Goal: Entertainment & Leisure: Browse casually

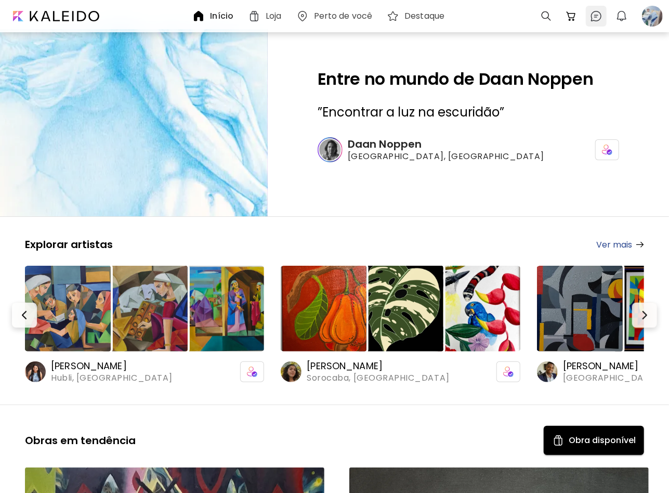
click at [591, 21] on img at bounding box center [596, 16] width 12 height 12
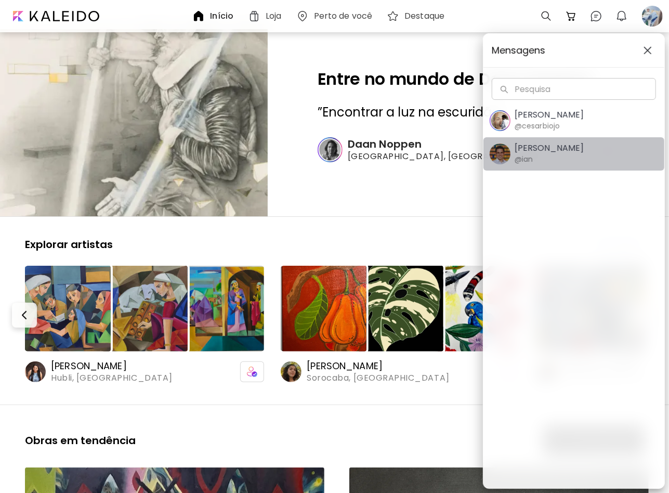
click at [586, 147] on span "Ian Panchevre @ian" at bounding box center [574, 154] width 168 height 22
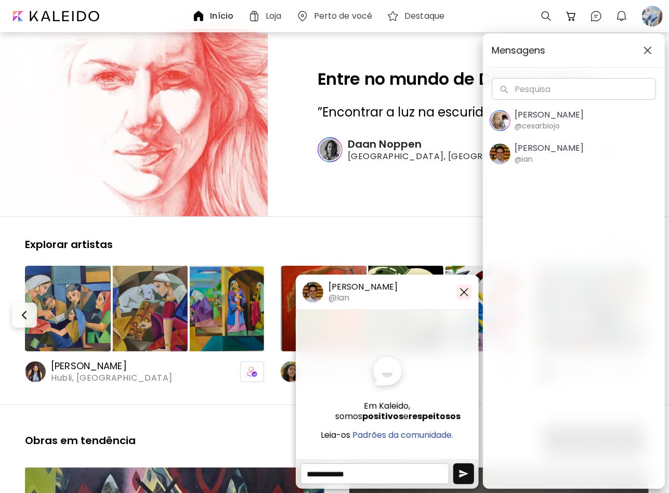
click at [465, 291] on img "button" at bounding box center [464, 292] width 12 height 12
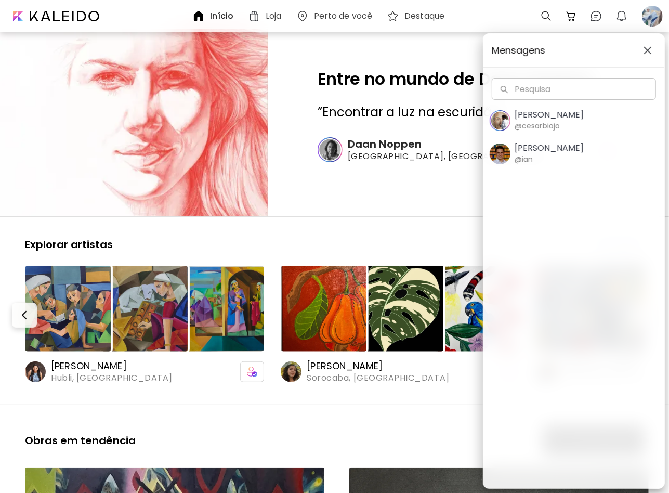
click at [527, 110] on h5 "Cesar Biojo" at bounding box center [549, 115] width 69 height 10
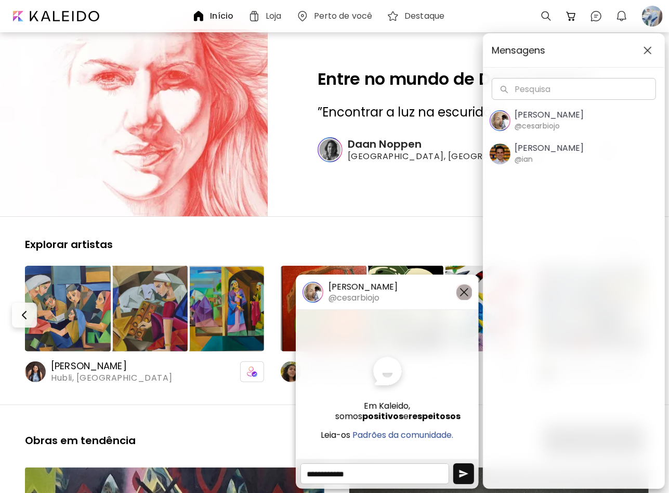
click at [469, 292] on img "button" at bounding box center [464, 292] width 12 height 12
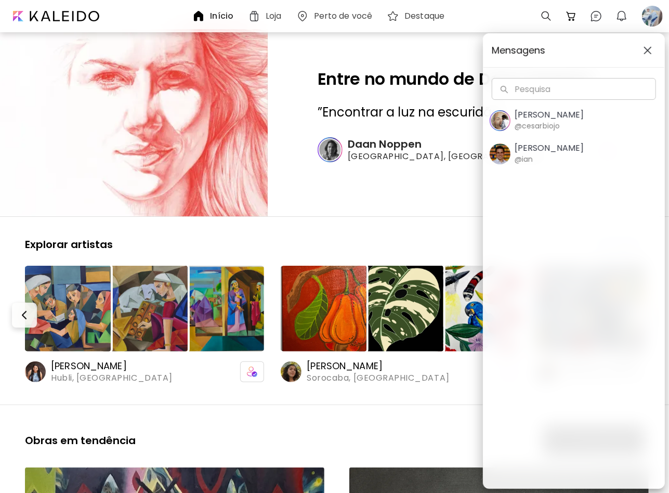
click at [653, 50] on span "button" at bounding box center [647, 50] width 11 height 8
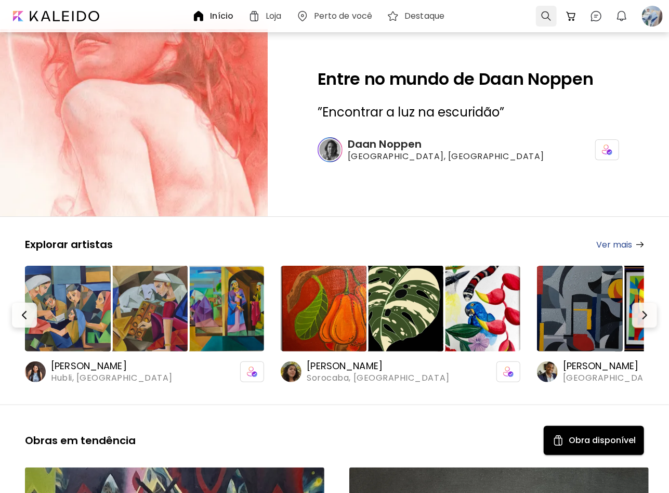
click at [551, 20] on div at bounding box center [546, 16] width 21 height 21
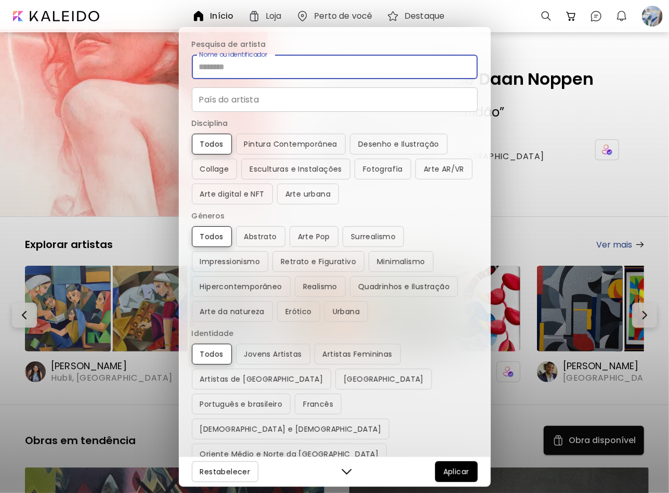
click at [278, 69] on input "Nome ou identificador" at bounding box center [335, 67] width 286 height 24
type input "*****"
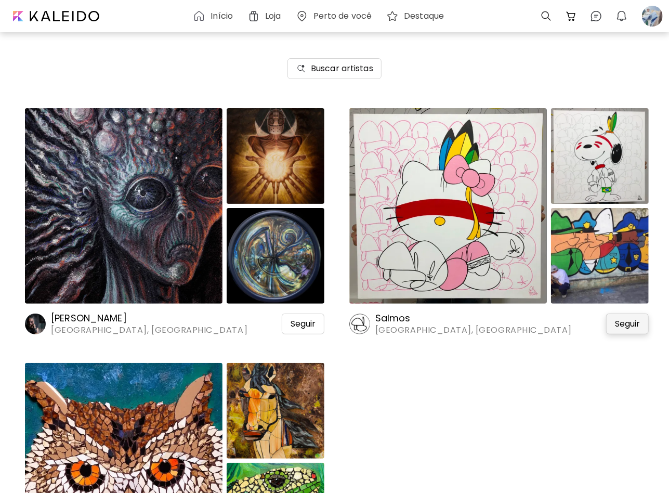
click at [632, 327] on span "Seguir" at bounding box center [627, 324] width 25 height 10
click at [472, 232] on img at bounding box center [448, 206] width 198 height 196
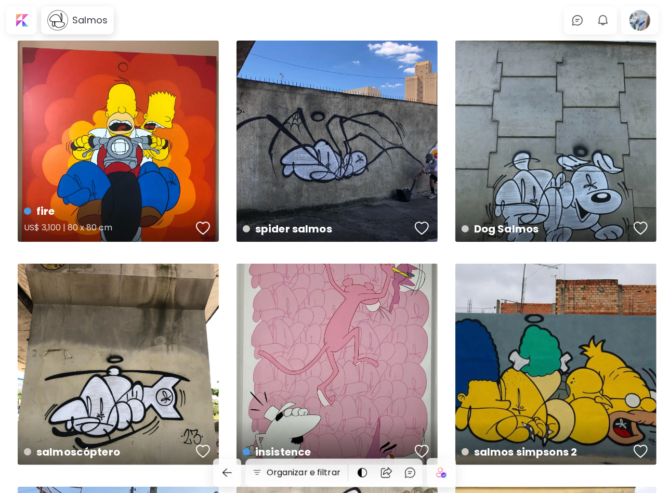
click at [203, 223] on div "button" at bounding box center [203, 229] width 15 height 16
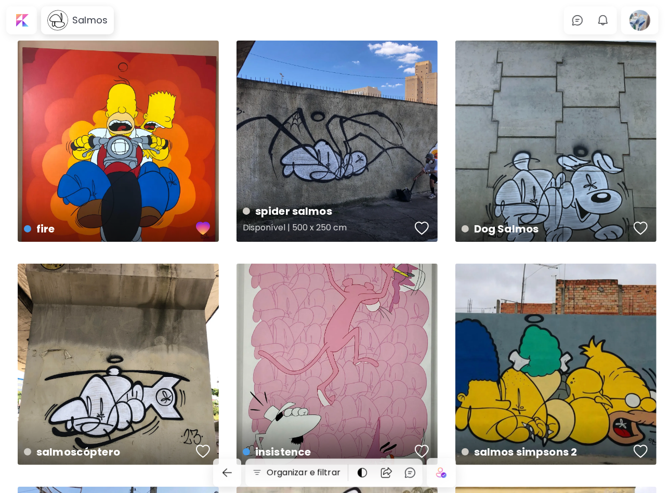
click at [423, 226] on div "button" at bounding box center [422, 229] width 15 height 16
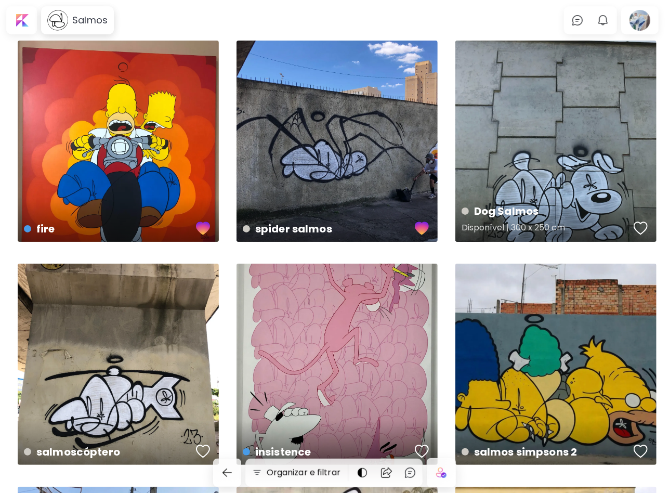
click at [637, 228] on div "button" at bounding box center [641, 229] width 15 height 16
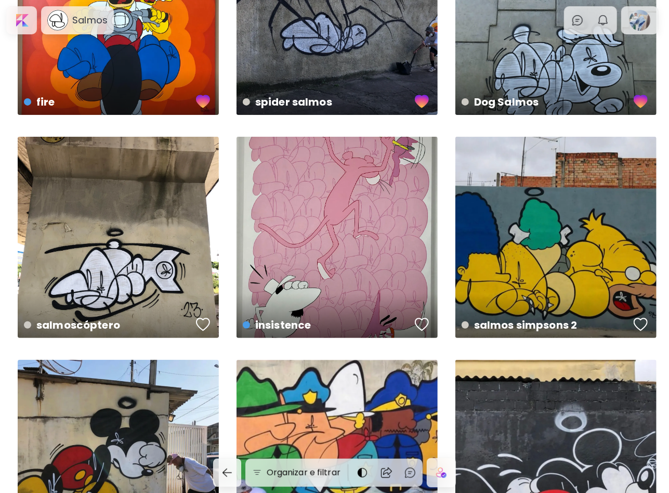
scroll to position [208, 0]
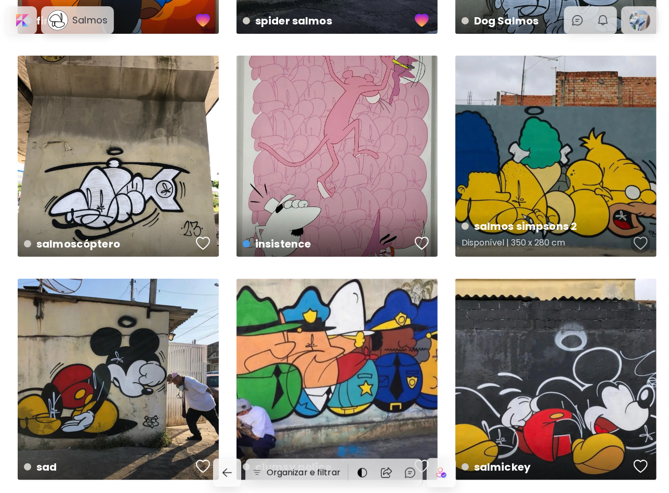
click at [645, 247] on div "button" at bounding box center [641, 244] width 15 height 16
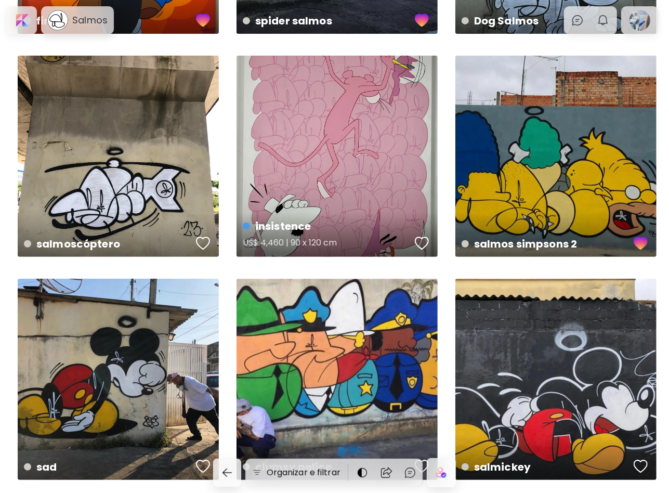
click at [422, 245] on div "button" at bounding box center [422, 244] width 15 height 16
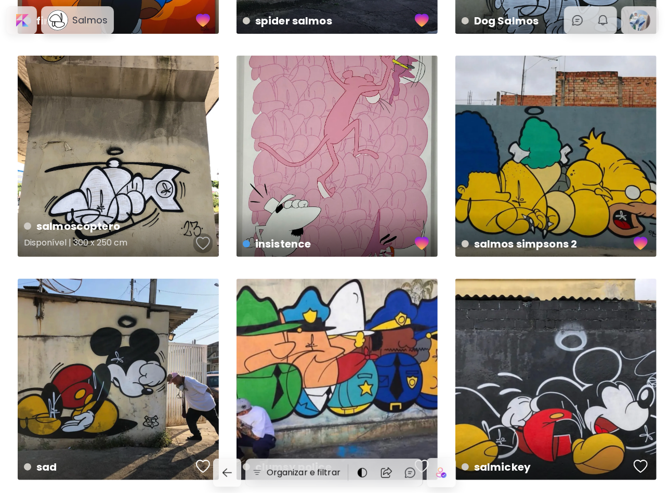
click at [206, 240] on div "button" at bounding box center [203, 244] width 15 height 16
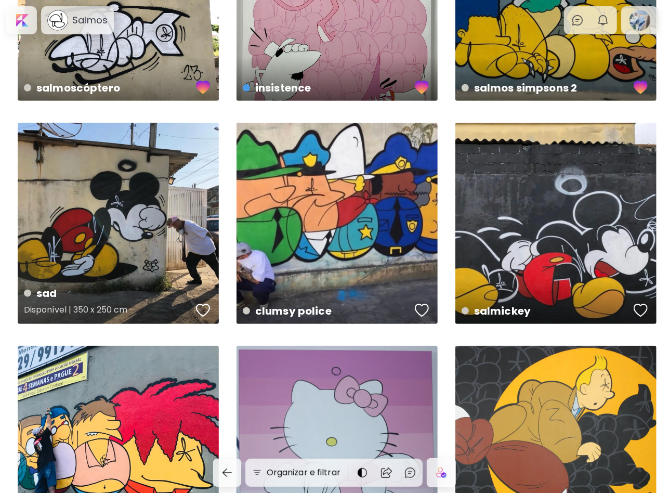
click at [206, 308] on div "button" at bounding box center [203, 311] width 15 height 16
click at [425, 311] on div "button" at bounding box center [422, 311] width 15 height 16
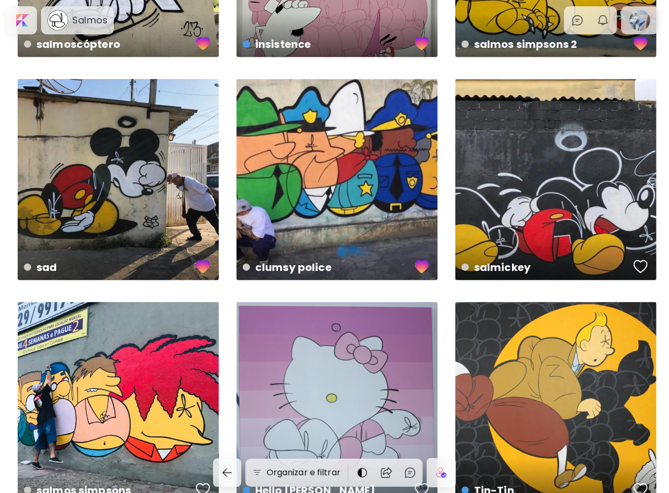
scroll to position [468, 0]
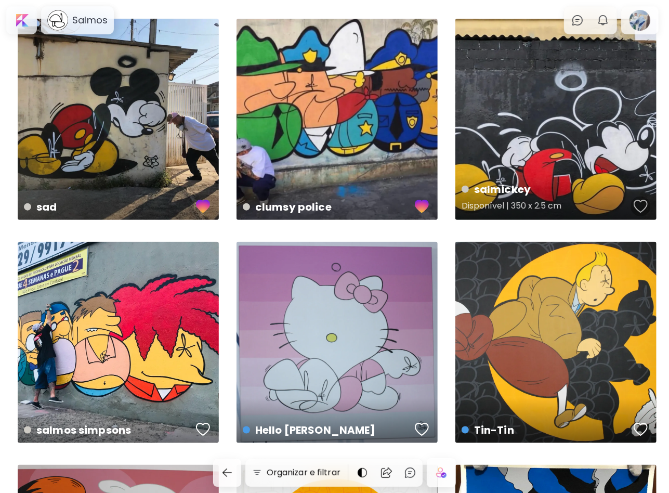
click at [639, 206] on div "button" at bounding box center [641, 207] width 15 height 16
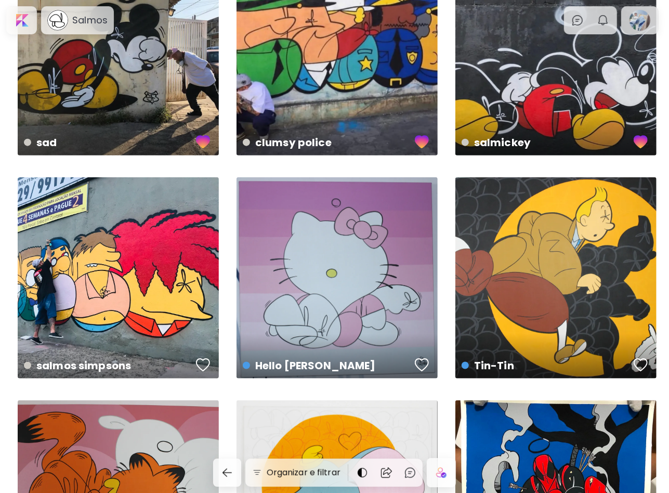
scroll to position [624, 0]
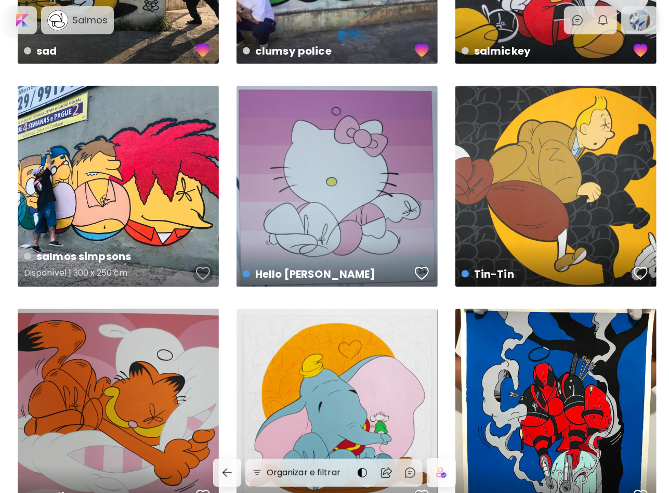
click at [198, 272] on div "button" at bounding box center [203, 274] width 15 height 16
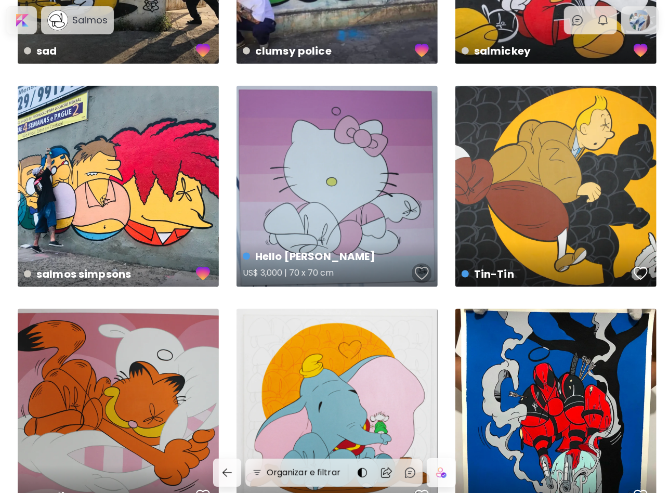
click at [423, 273] on div "button" at bounding box center [422, 274] width 15 height 16
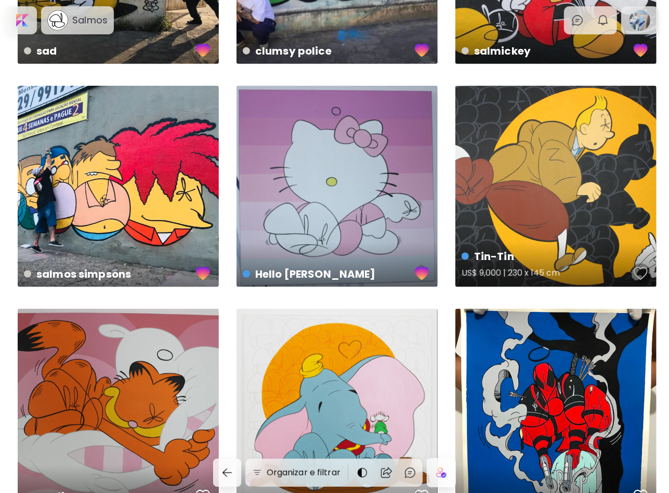
click at [636, 273] on div "button" at bounding box center [641, 274] width 15 height 16
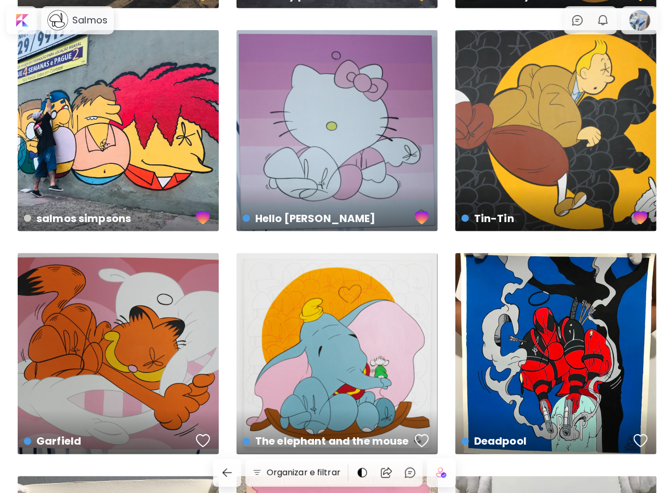
scroll to position [780, 0]
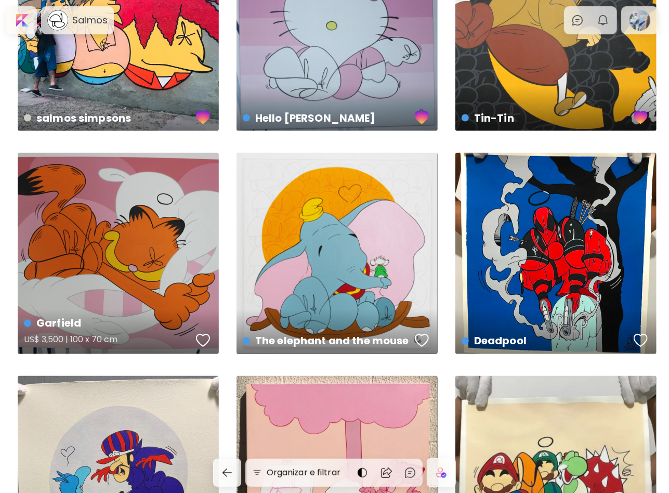
click at [202, 341] on div "button" at bounding box center [203, 341] width 15 height 16
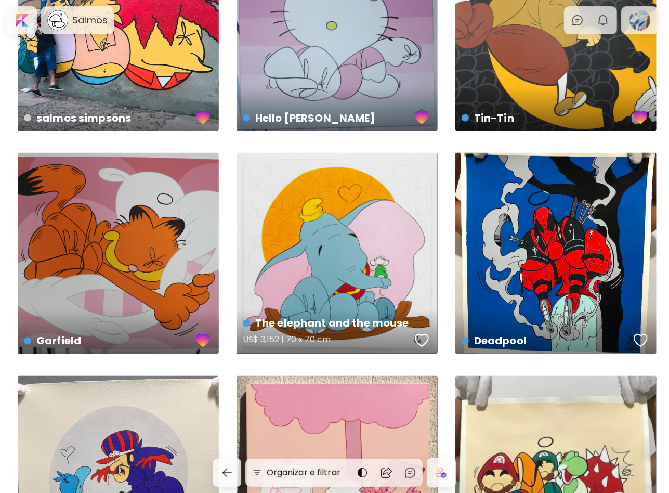
click at [419, 344] on div "button" at bounding box center [422, 341] width 15 height 16
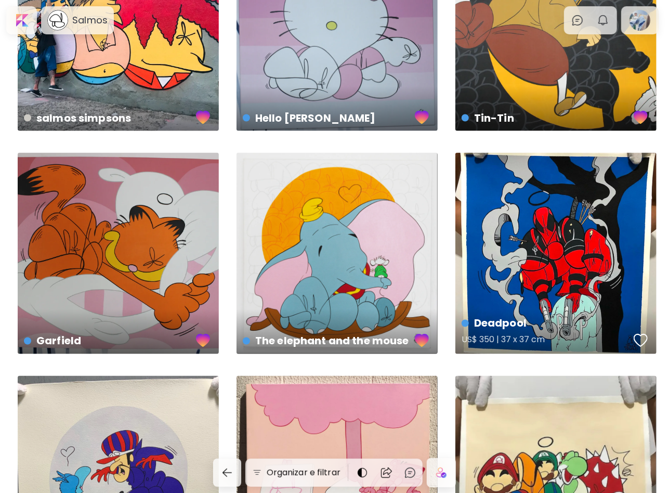
click at [641, 338] on div "button" at bounding box center [641, 341] width 15 height 16
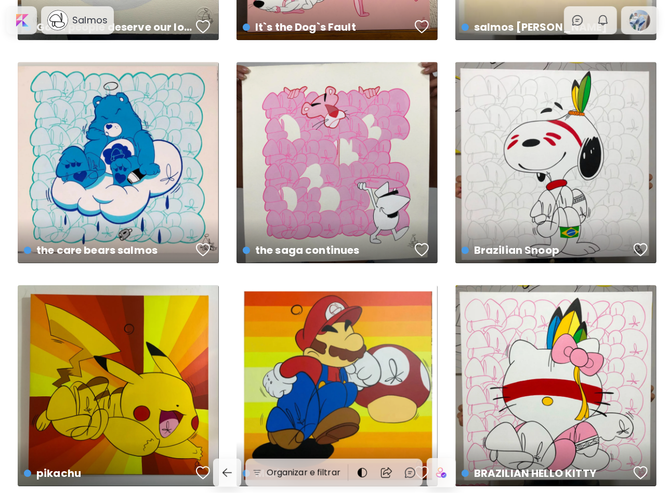
scroll to position [1368, 0]
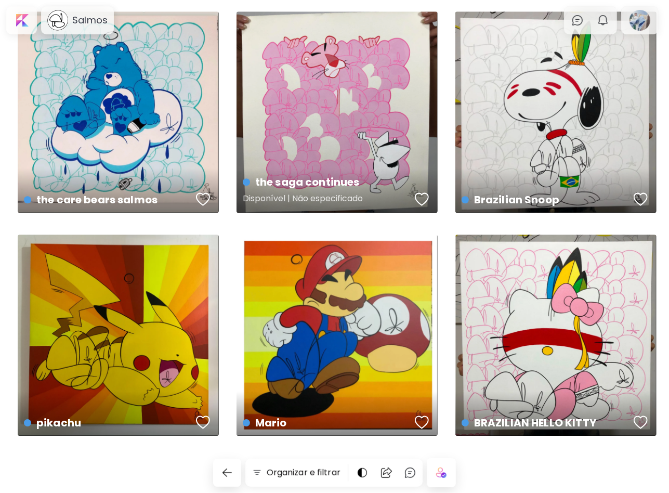
click at [422, 201] on div "button" at bounding box center [422, 199] width 15 height 16
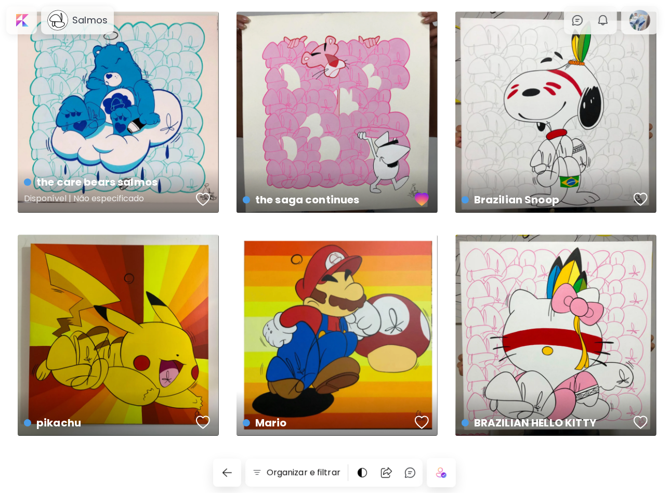
click at [207, 203] on div "button" at bounding box center [203, 199] width 15 height 16
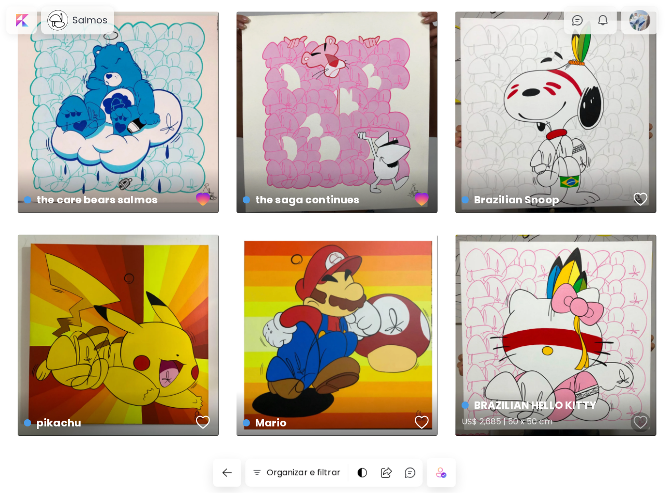
click at [636, 420] on div "button" at bounding box center [641, 422] width 15 height 16
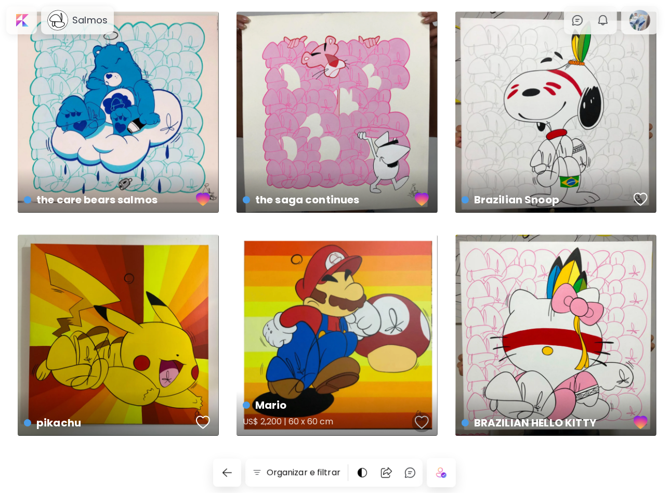
click at [418, 421] on div "button" at bounding box center [422, 422] width 15 height 16
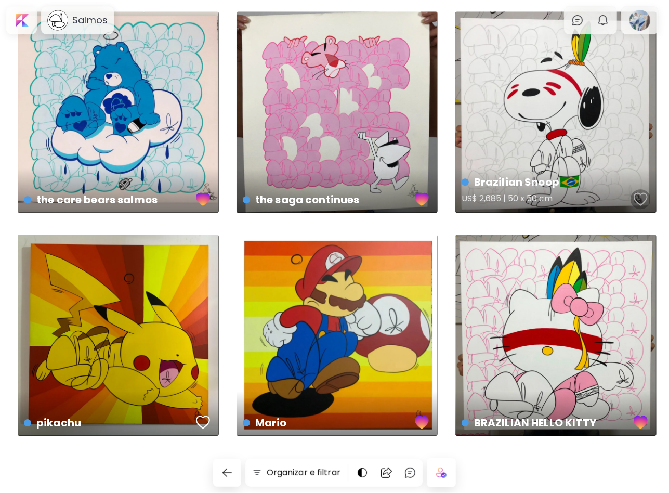
click at [638, 195] on div "button" at bounding box center [641, 199] width 15 height 16
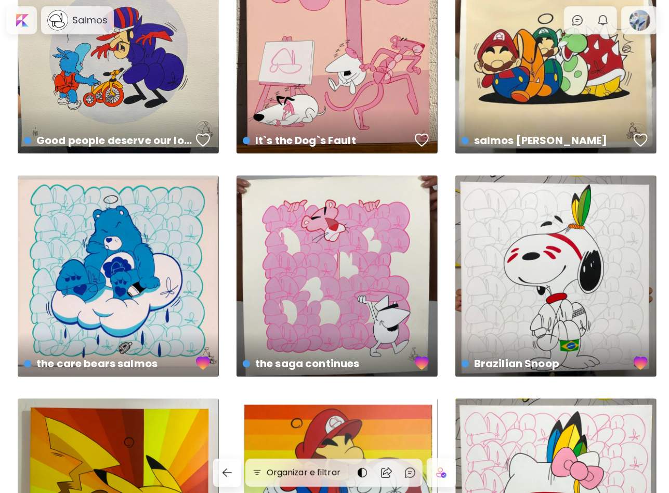
scroll to position [1108, 0]
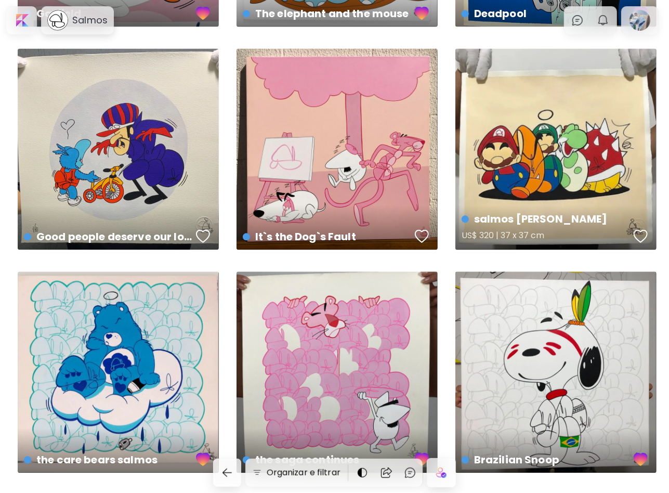
click at [640, 239] on div "button" at bounding box center [641, 236] width 15 height 16
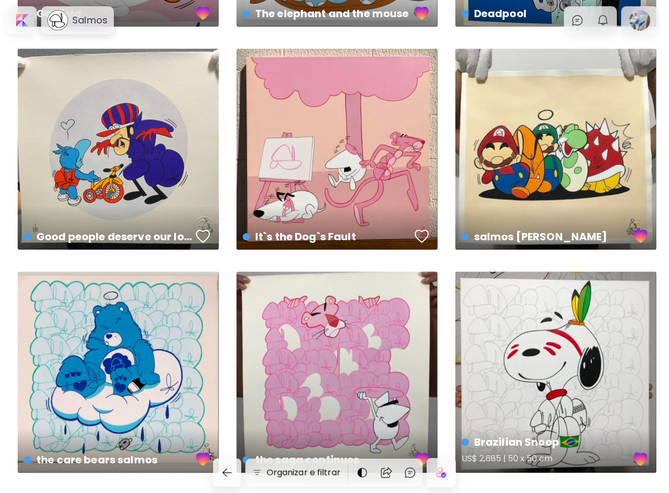
scroll to position [1004, 0]
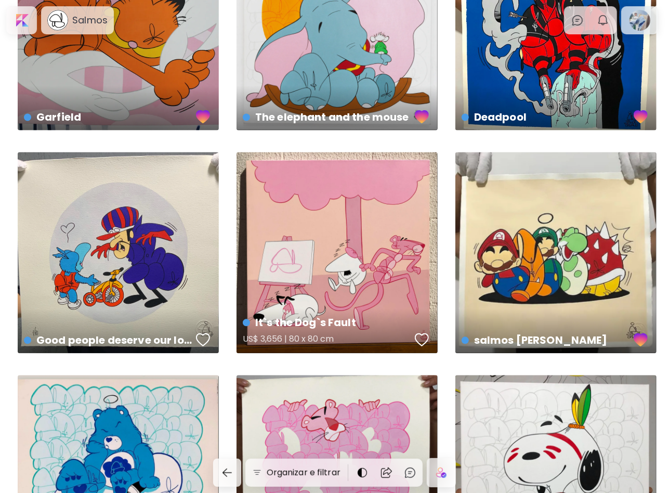
click at [423, 334] on div "button" at bounding box center [422, 340] width 15 height 16
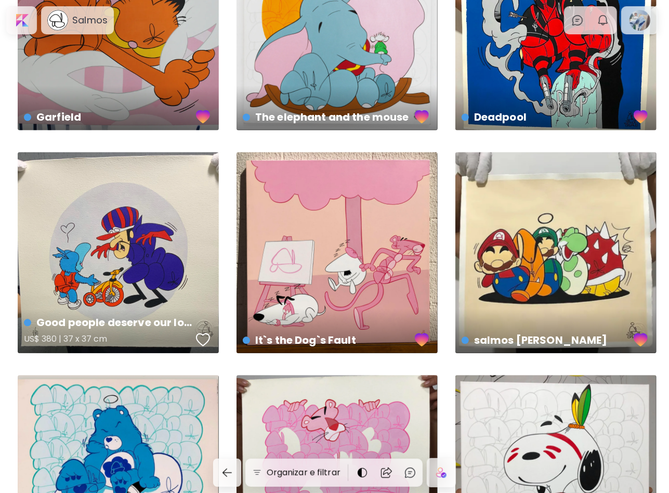
click at [166, 257] on div "Good people deserve our love, bad people need our love US$ 380 | 37 x 37 cm" at bounding box center [118, 252] width 201 height 201
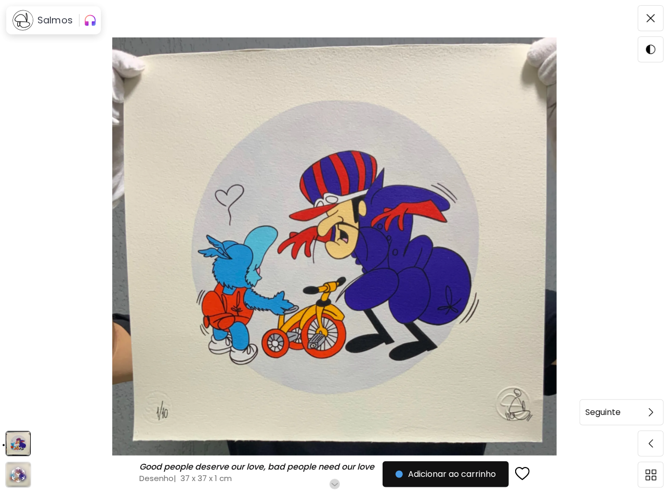
click at [654, 413] on span at bounding box center [651, 412] width 22 height 22
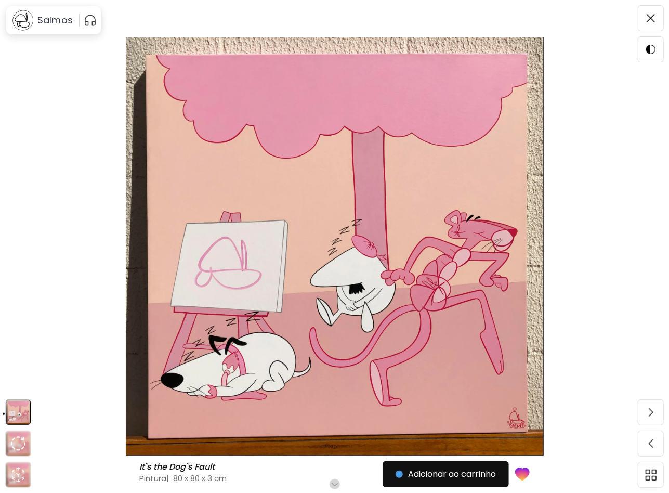
click at [339, 484] on h6 "Role para mais" at bounding box center [335, 484] width 54 height 8
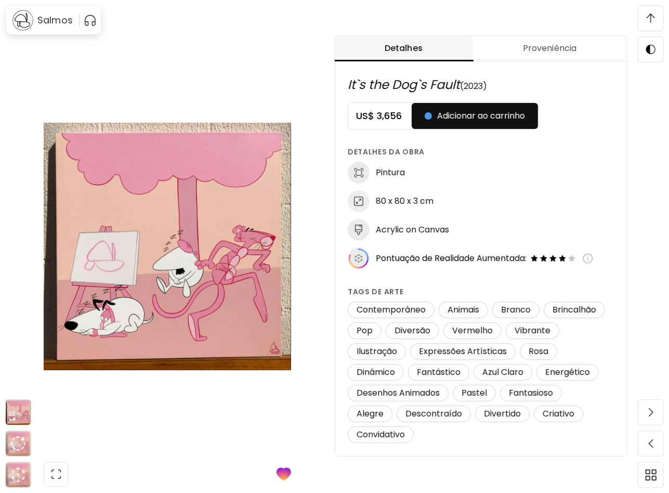
click at [651, 9] on span at bounding box center [651, 18] width 22 height 22
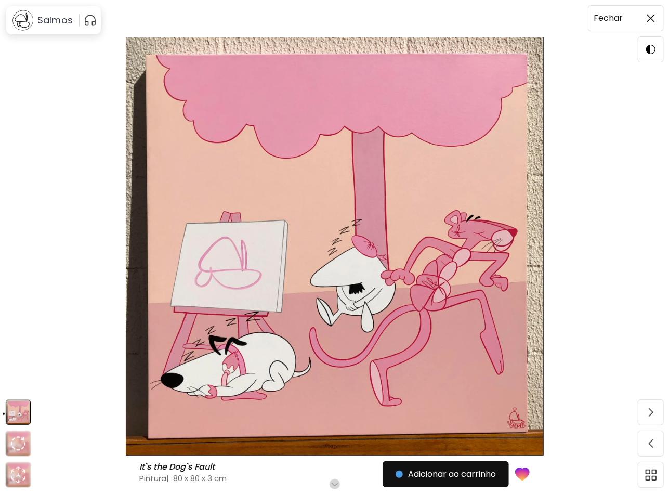
click at [653, 19] on img at bounding box center [651, 18] width 8 height 8
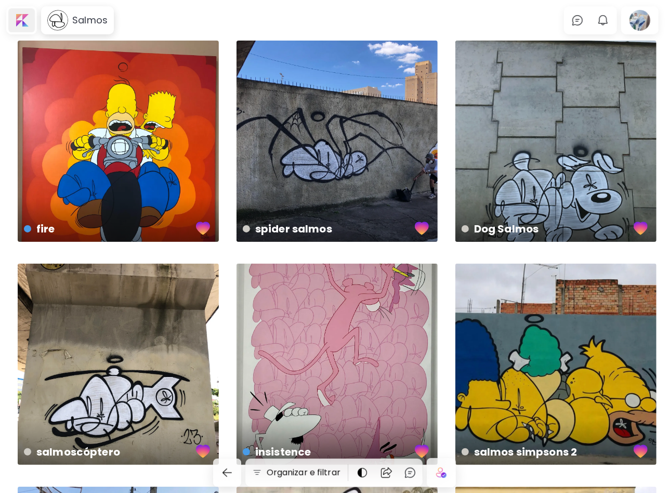
click at [16, 17] on div at bounding box center [21, 20] width 27 height 24
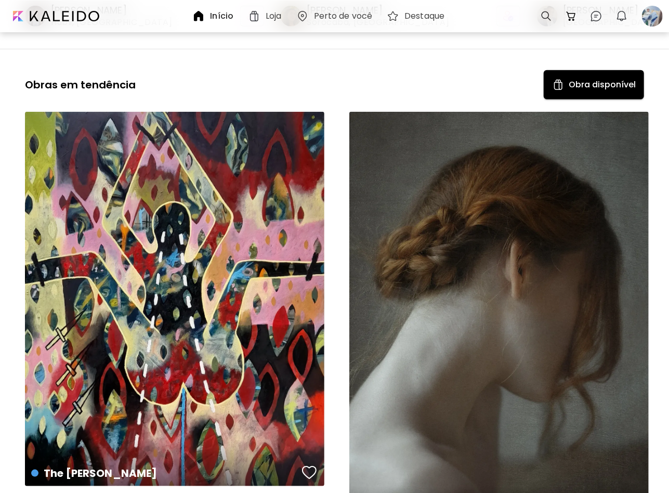
scroll to position [416, 0]
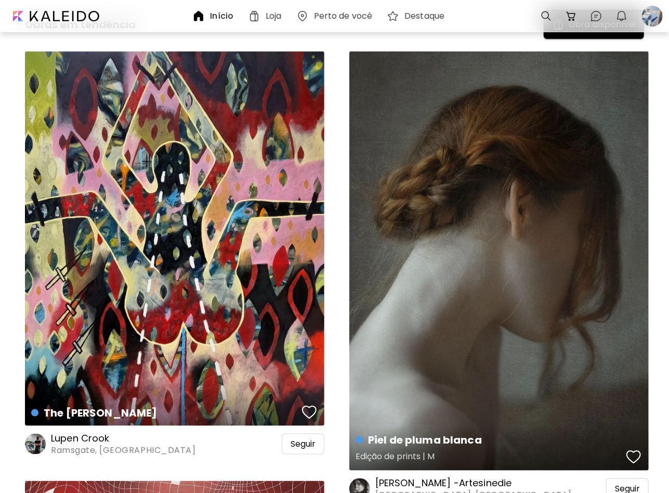
click at [630, 456] on div "button" at bounding box center [634, 457] width 15 height 16
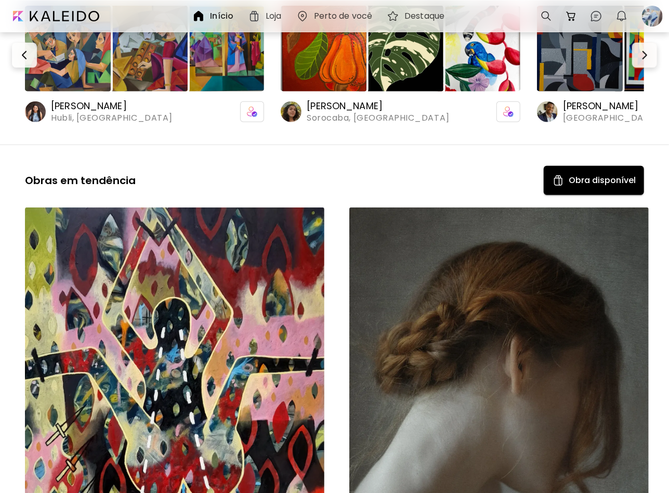
scroll to position [520, 0]
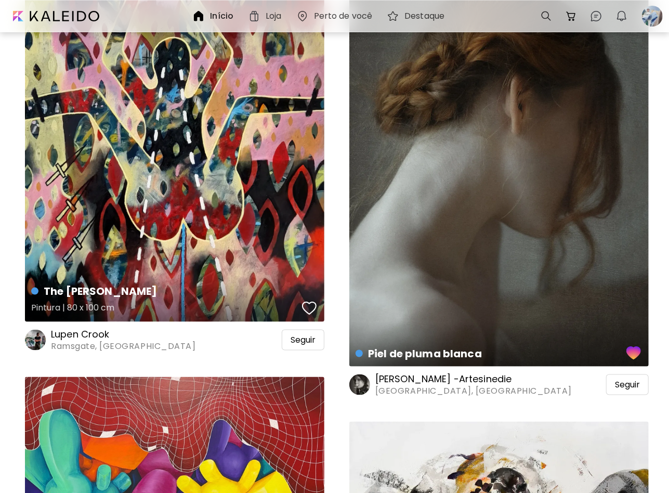
click at [316, 304] on div "button" at bounding box center [309, 309] width 15 height 16
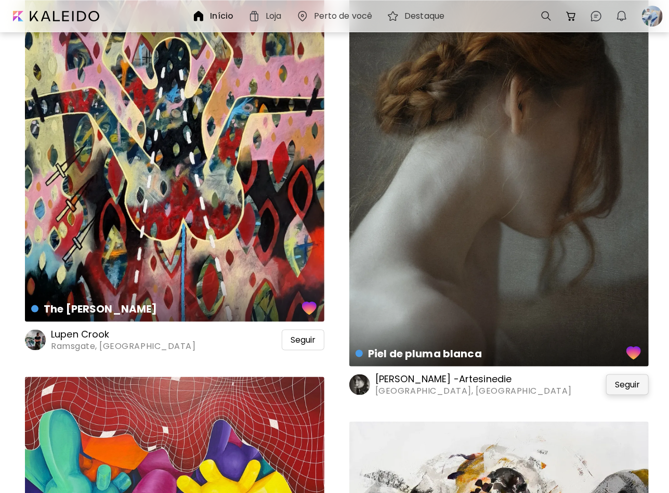
click at [625, 387] on span "Seguir" at bounding box center [627, 385] width 25 height 10
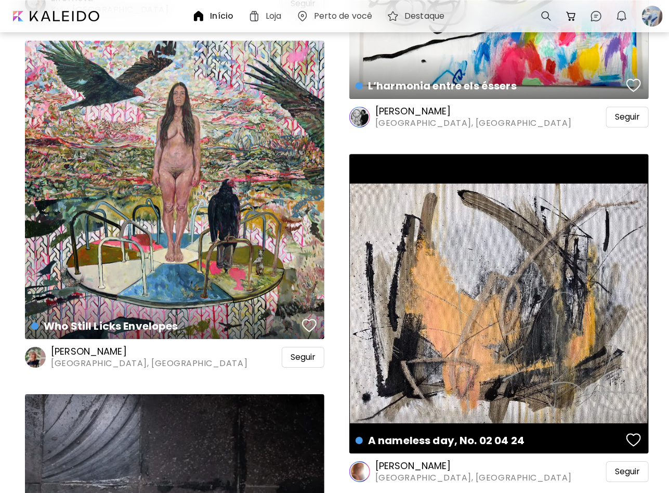
scroll to position [1664, 0]
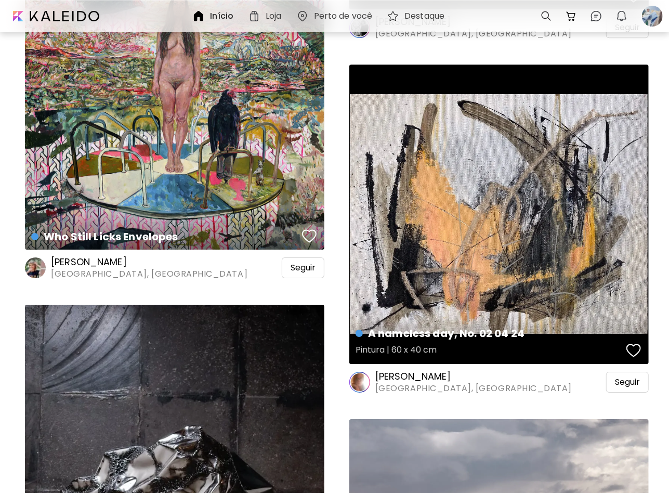
click at [632, 345] on div "button" at bounding box center [634, 351] width 15 height 16
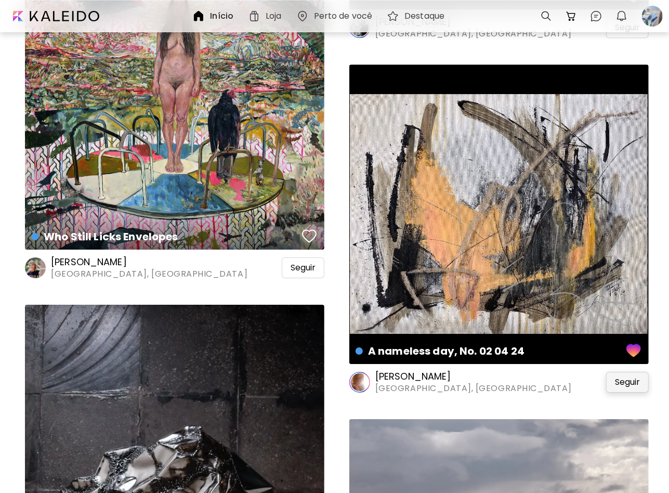
click at [626, 381] on span "Seguir" at bounding box center [627, 382] width 25 height 10
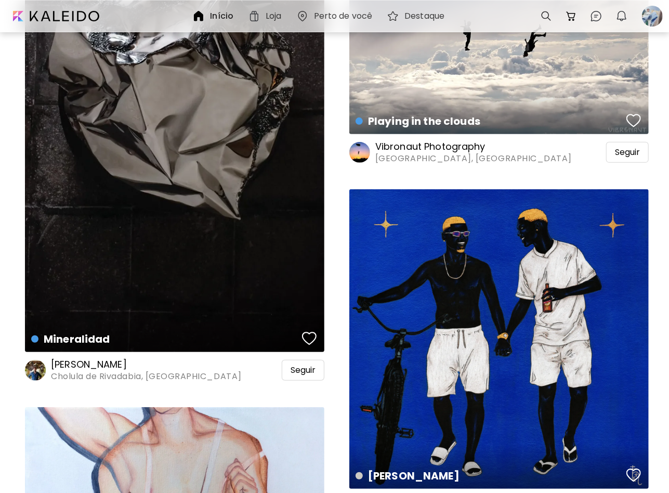
scroll to position [2184, 0]
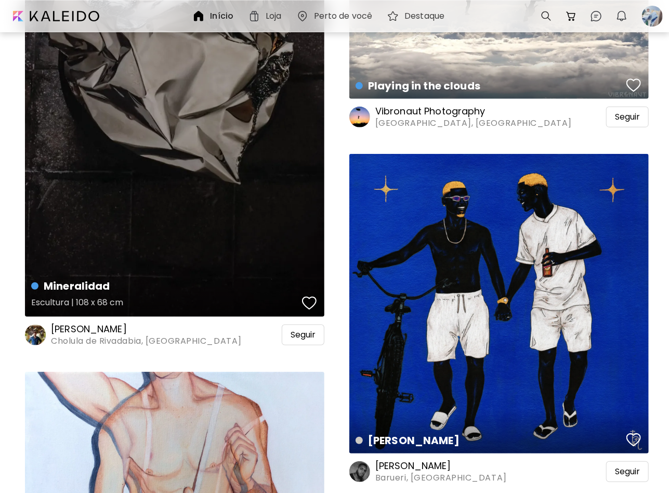
click at [318, 303] on button "button" at bounding box center [310, 303] width 20 height 21
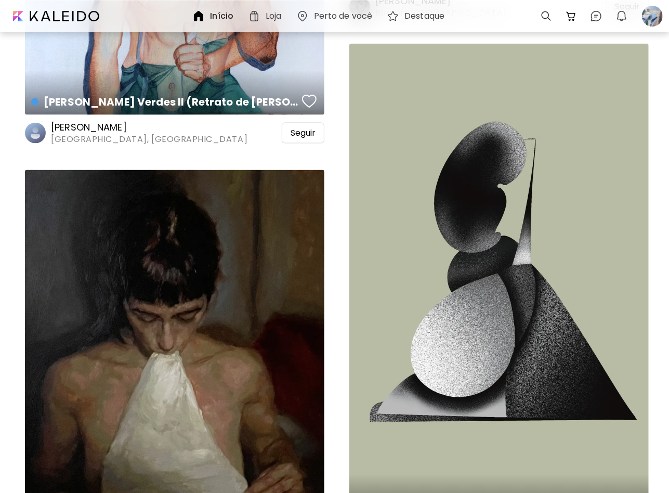
scroll to position [2860, 0]
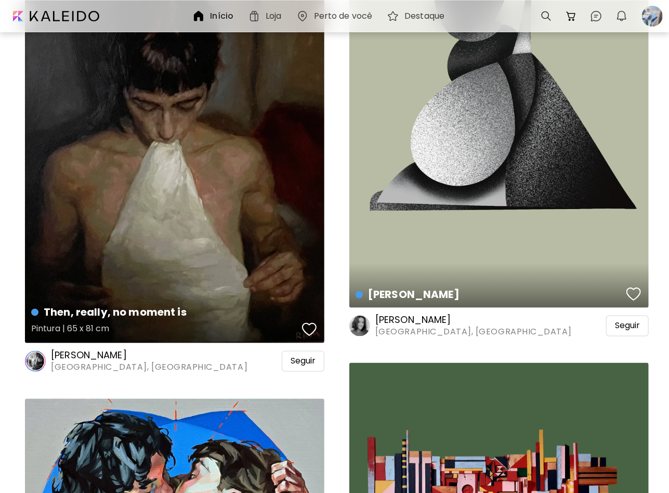
click at [310, 329] on div "button" at bounding box center [309, 330] width 15 height 16
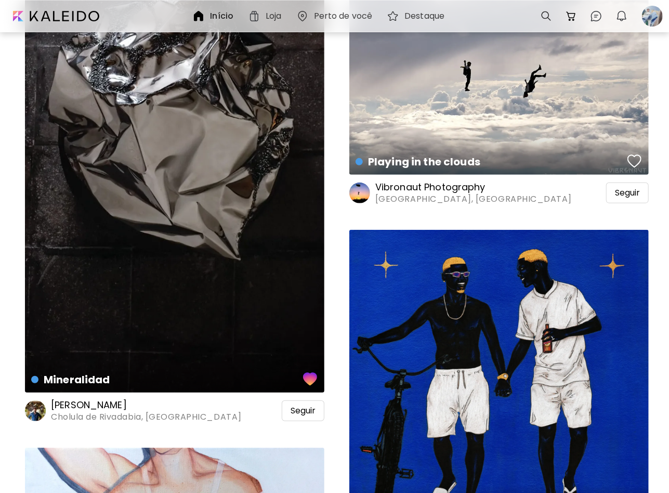
scroll to position [2028, 0]
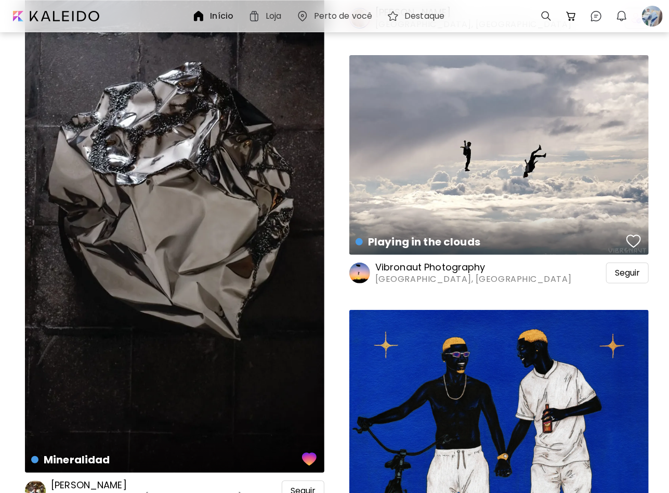
click at [204, 214] on div "Mineralidad Escultura | 108 x 68 cm" at bounding box center [175, 207] width 300 height 532
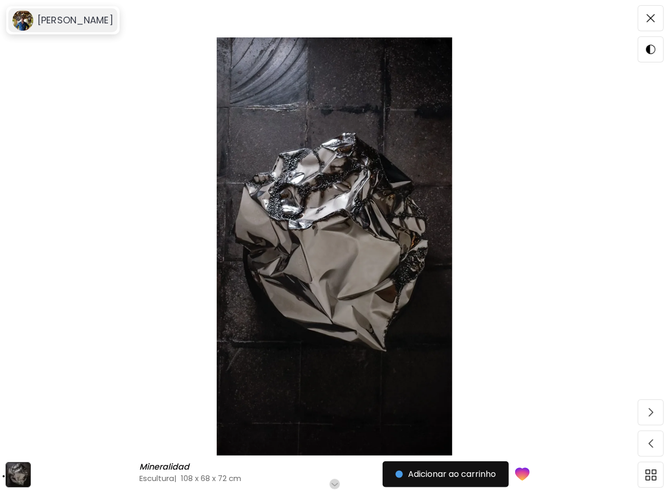
click at [99, 24] on h6 "Agustin de Teresa" at bounding box center [75, 20] width 76 height 12
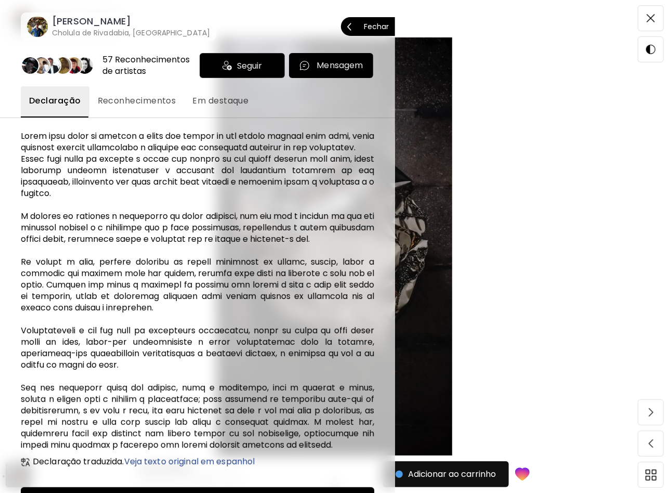
click at [238, 61] on span "Seguir" at bounding box center [249, 65] width 25 height 13
click at [128, 107] on button "Reconhecimentos" at bounding box center [136, 101] width 95 height 31
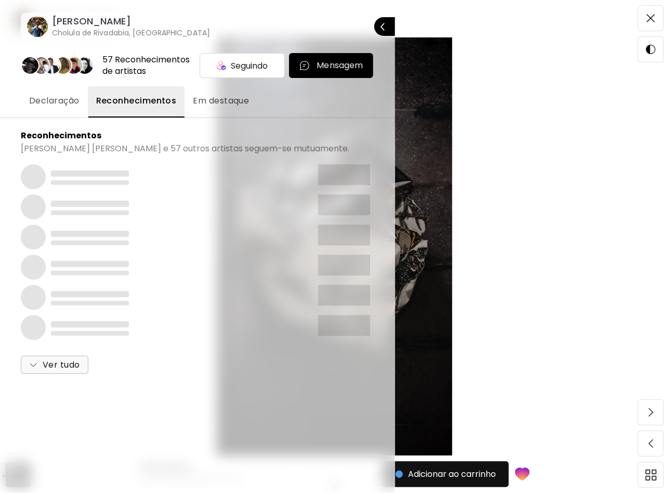
click at [55, 102] on span "Declaração" at bounding box center [54, 101] width 50 height 12
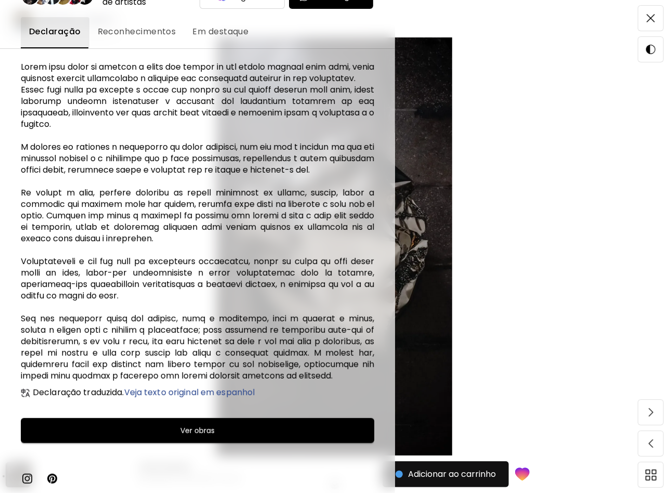
scroll to position [52, 0]
click at [209, 431] on h6 "Ver obras" at bounding box center [197, 430] width 34 height 12
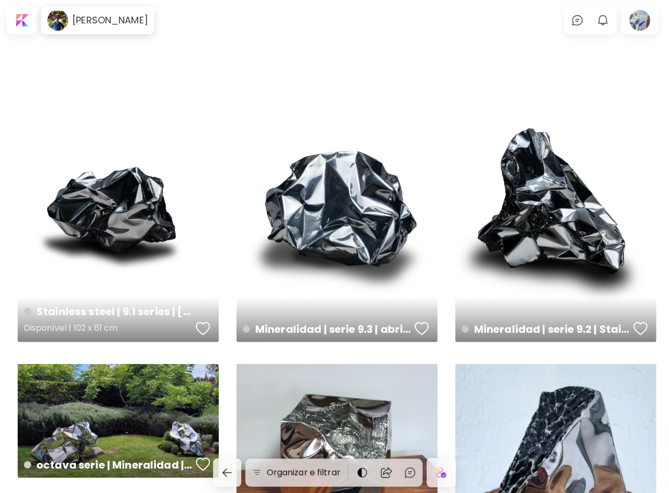
click at [206, 331] on div "button" at bounding box center [203, 329] width 15 height 16
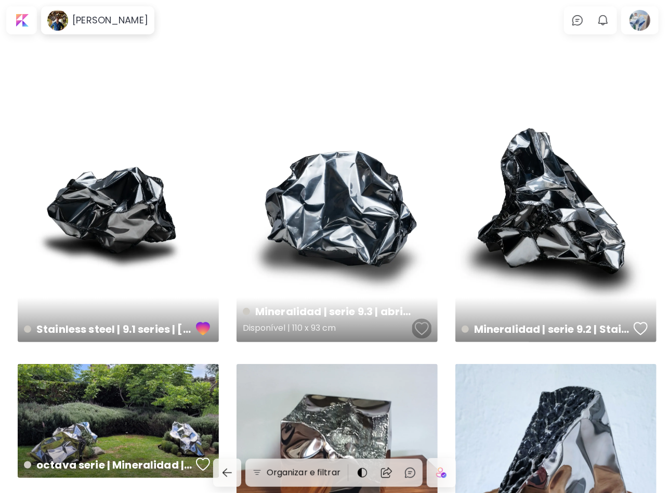
click at [424, 326] on div "button" at bounding box center [422, 329] width 15 height 16
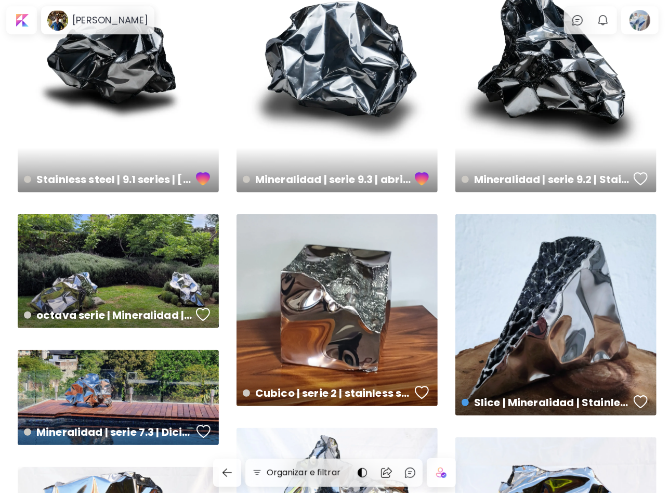
scroll to position [208, 0]
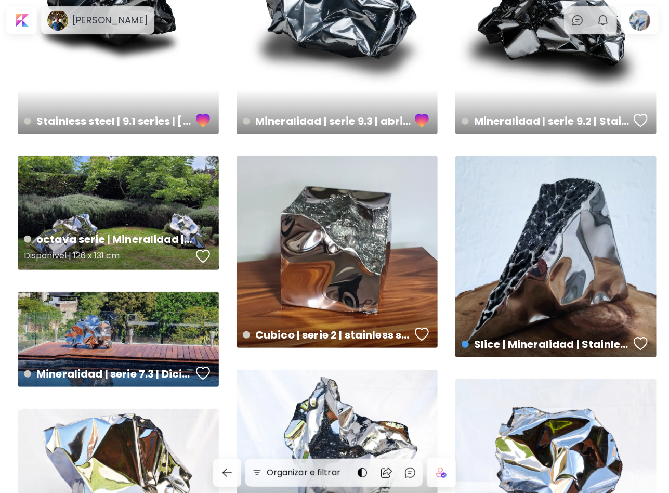
click at [210, 258] on div "button" at bounding box center [203, 257] width 15 height 16
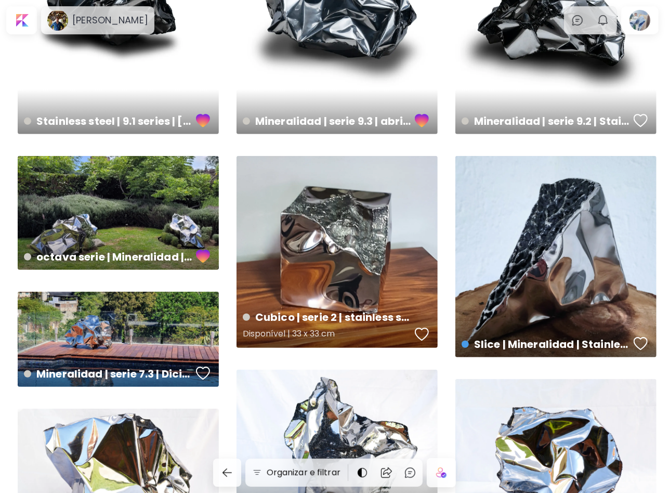
click at [426, 333] on div "button" at bounding box center [422, 335] width 15 height 16
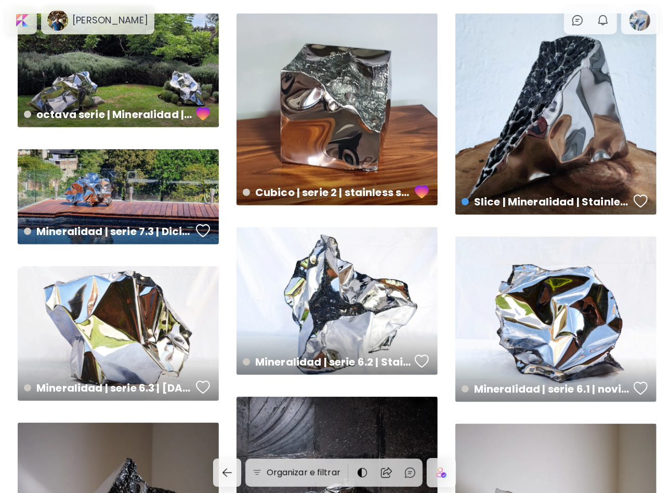
scroll to position [416, 0]
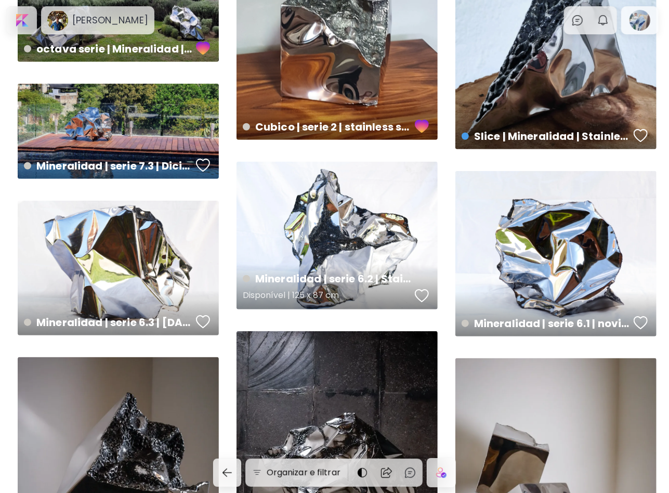
click at [426, 294] on div "button" at bounding box center [422, 296] width 15 height 16
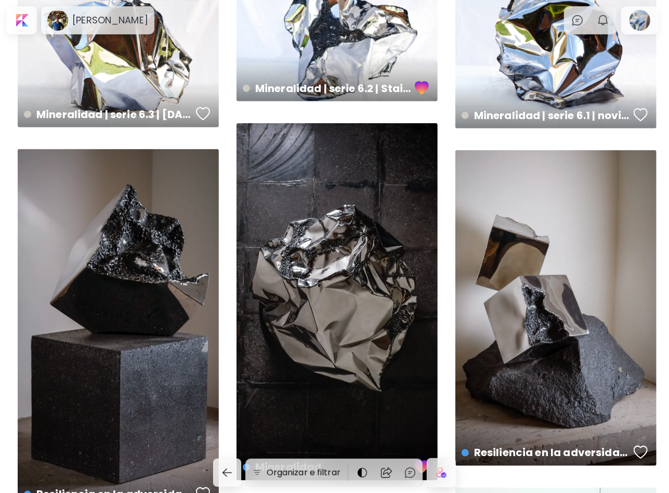
scroll to position [832, 0]
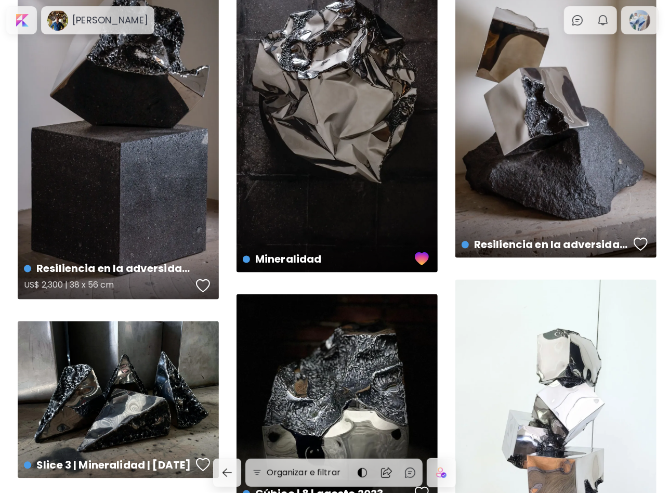
click at [206, 284] on div "button" at bounding box center [203, 286] width 15 height 16
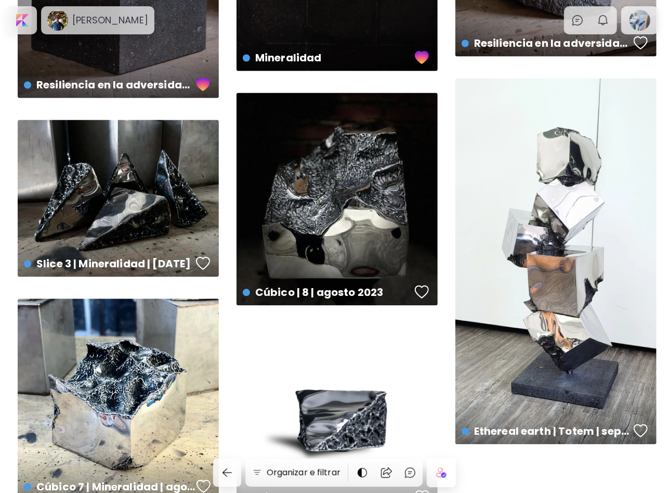
scroll to position [1092, 0]
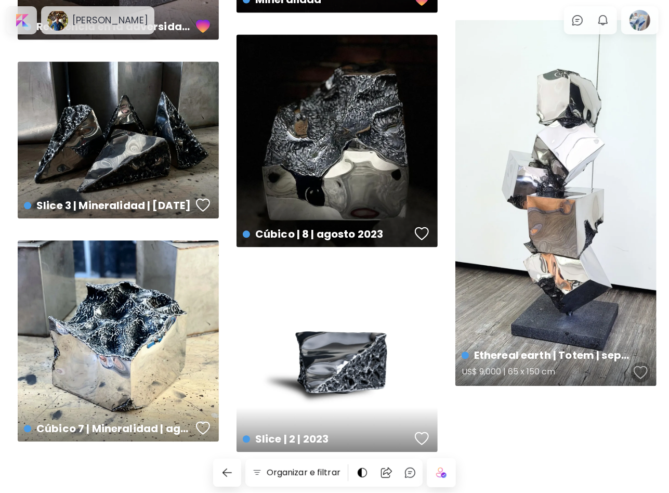
click at [640, 371] on div "button" at bounding box center [641, 373] width 15 height 16
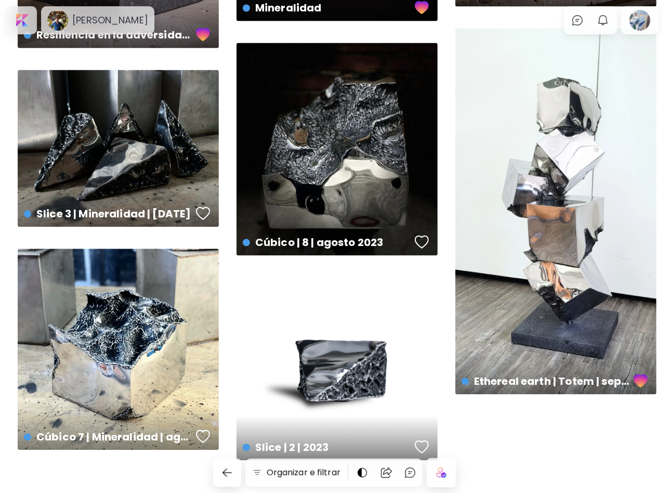
scroll to position [1108, 0]
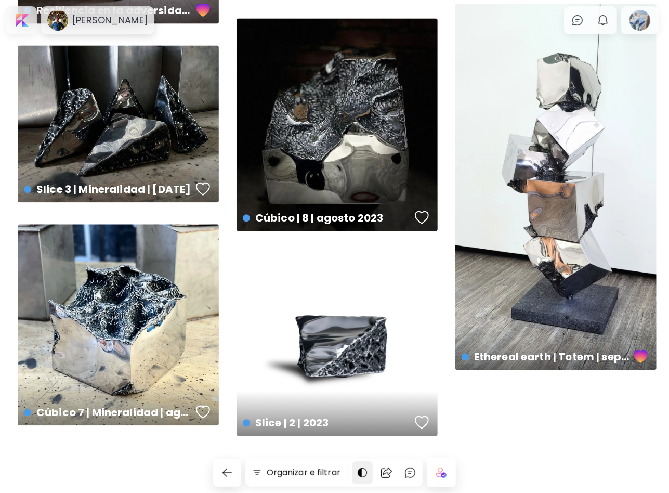
click at [364, 472] on img at bounding box center [362, 472] width 12 height 12
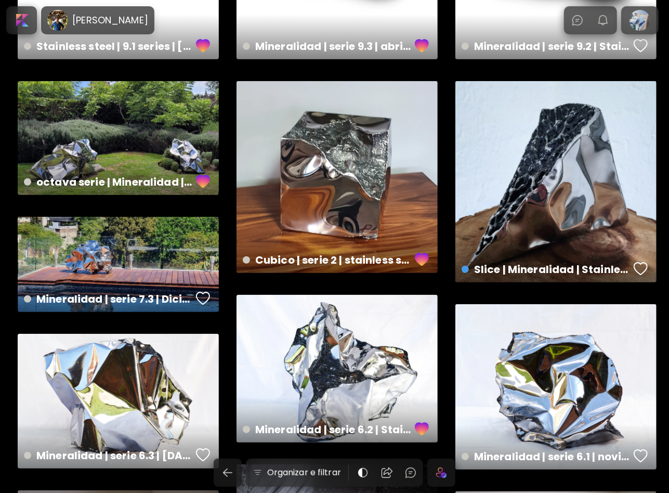
scroll to position [224, 0]
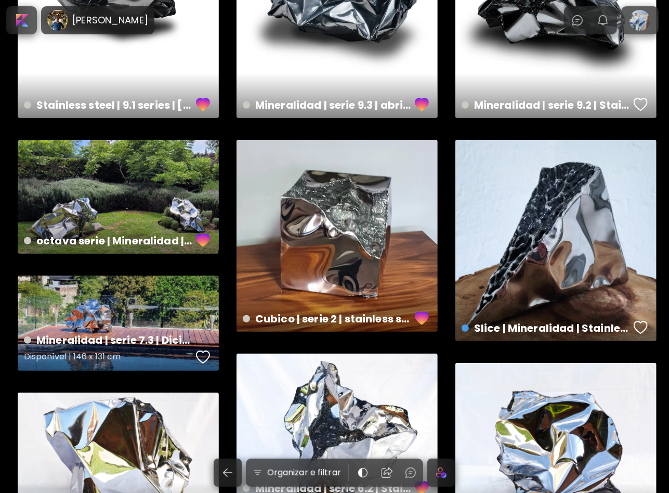
click at [126, 293] on div "Mineralidad | serie 7.3 | Diciembre 2022 | stainless steel Disponível | 146 x 1…" at bounding box center [118, 323] width 201 height 95
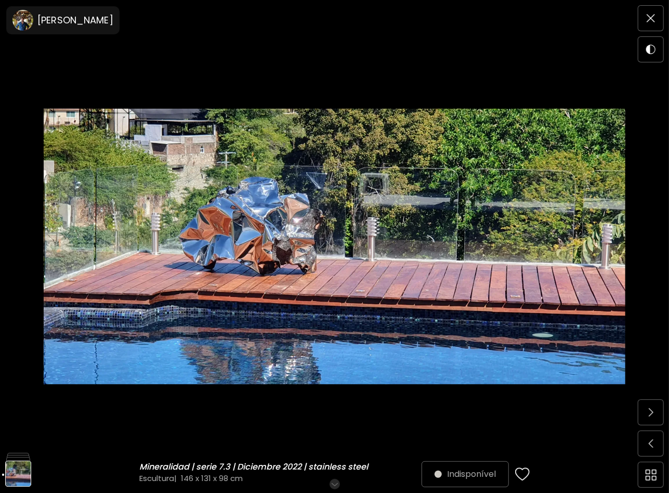
click at [528, 473] on div "button" at bounding box center [522, 474] width 15 height 16
click at [92, 91] on img at bounding box center [335, 246] width 582 height 418
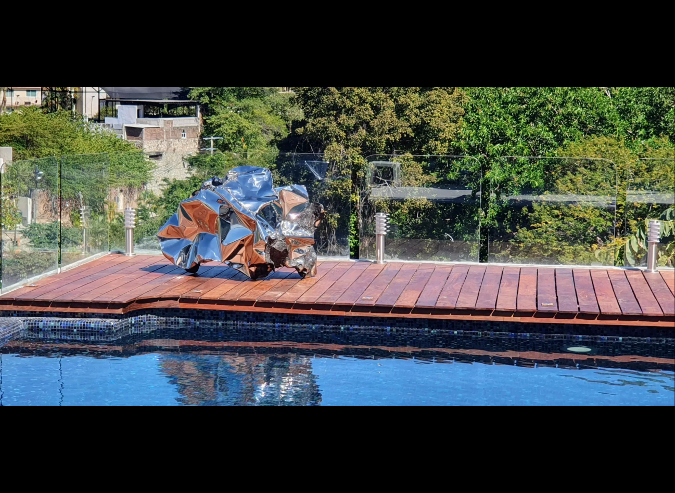
click at [77, 44] on div at bounding box center [337, 246] width 675 height 493
drag, startPoint x: 63, startPoint y: 17, endPoint x: 444, endPoint y: 133, distance: 398.0
click at [93, 35] on div at bounding box center [337, 246] width 675 height 493
drag, startPoint x: 226, startPoint y: 148, endPoint x: 221, endPoint y: 146, distance: 6.1
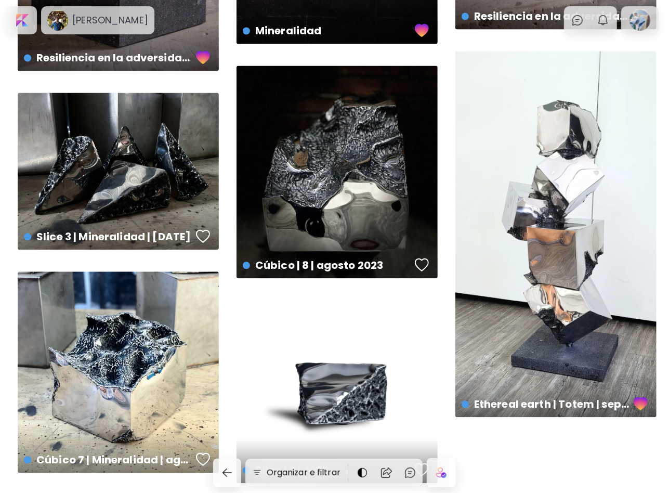
scroll to position [1108, 0]
